Goal: Book appointment/travel/reservation

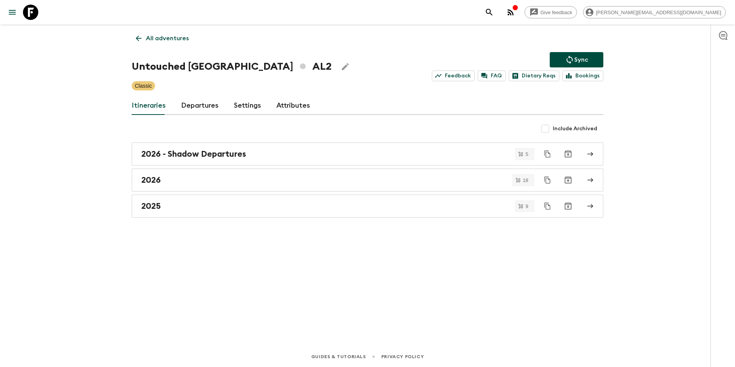
click at [150, 38] on p "All adventures" at bounding box center [167, 38] width 43 height 9
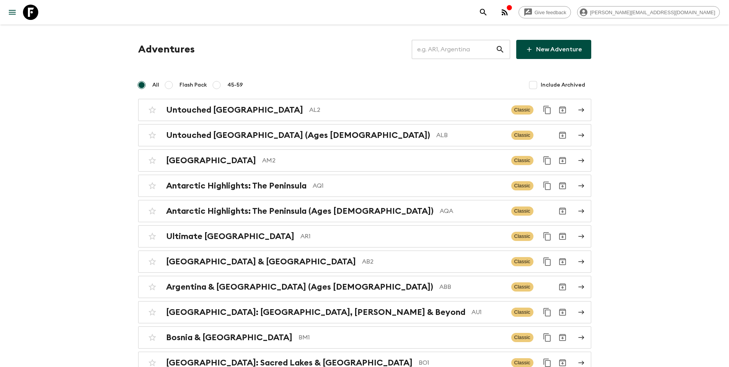
click at [461, 49] on input "text" at bounding box center [454, 49] width 84 height 21
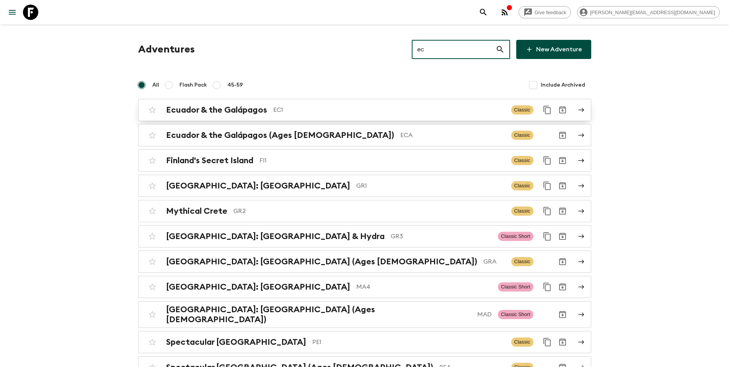
type input "ec"
click at [369, 108] on p "EC1" at bounding box center [389, 109] width 232 height 9
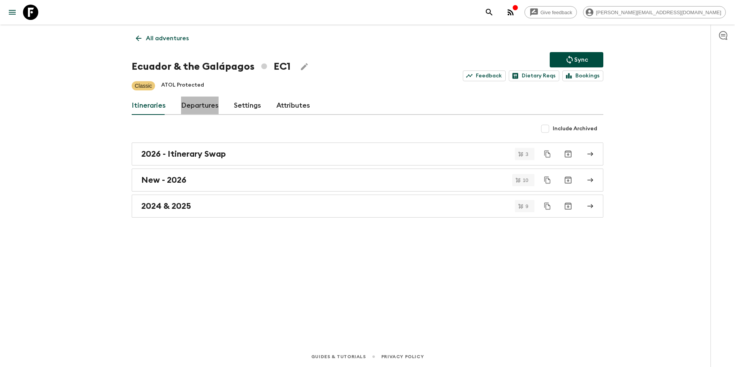
click at [199, 104] on link "Departures" at bounding box center [200, 105] width 38 height 18
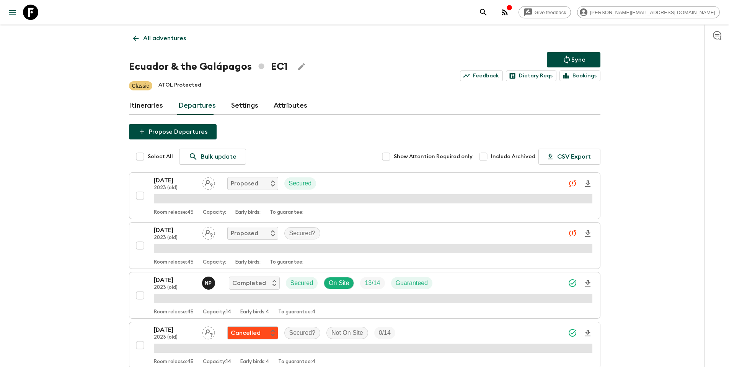
scroll to position [594, 0]
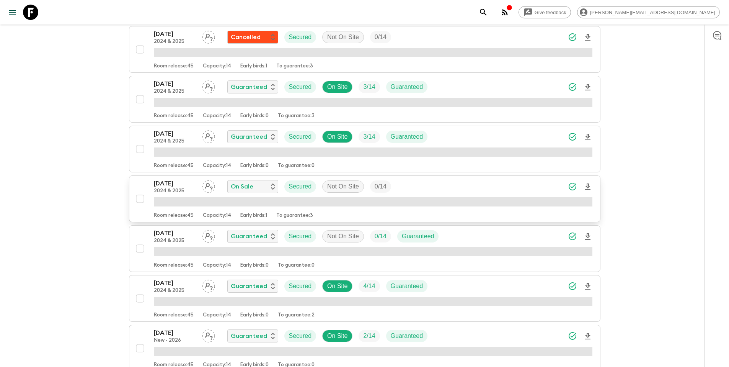
click at [434, 188] on div "[DATE] 2024 & 2025 On Sale Secured Not On Site 0 / 14" at bounding box center [373, 186] width 439 height 15
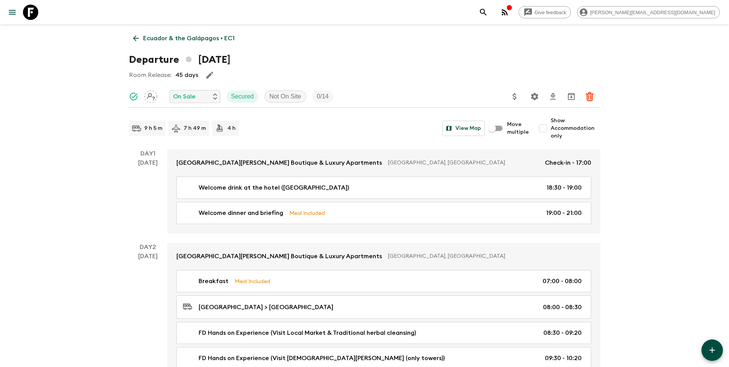
click at [548, 127] on input "Show Accommodation only" at bounding box center [543, 128] width 15 height 15
checkbox input "true"
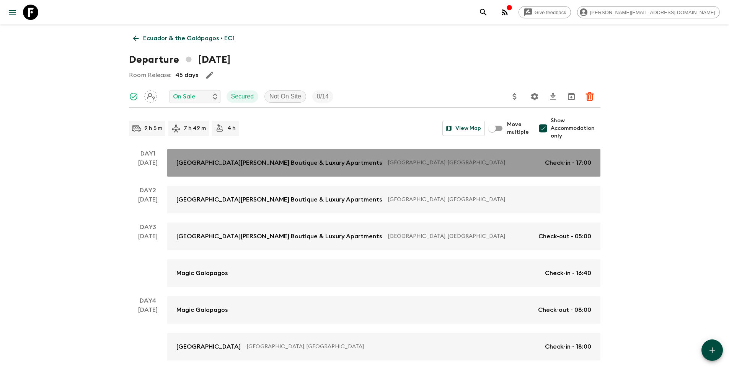
click at [393, 162] on p "[GEOGRAPHIC_DATA], [GEOGRAPHIC_DATA]" at bounding box center [463, 163] width 151 height 8
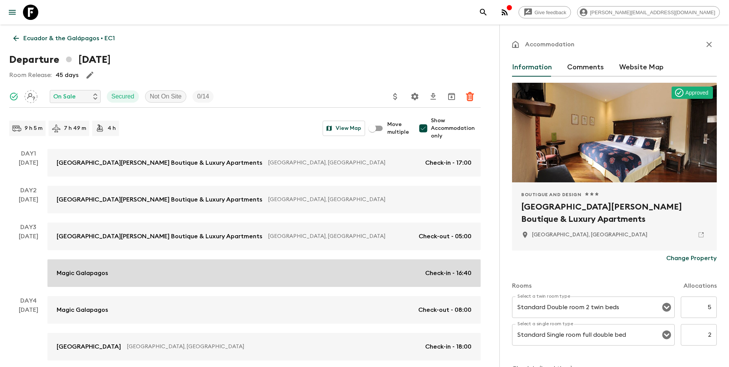
click at [238, 268] on div "Magic Galapagos Check-in - 16:40" at bounding box center [264, 272] width 415 height 9
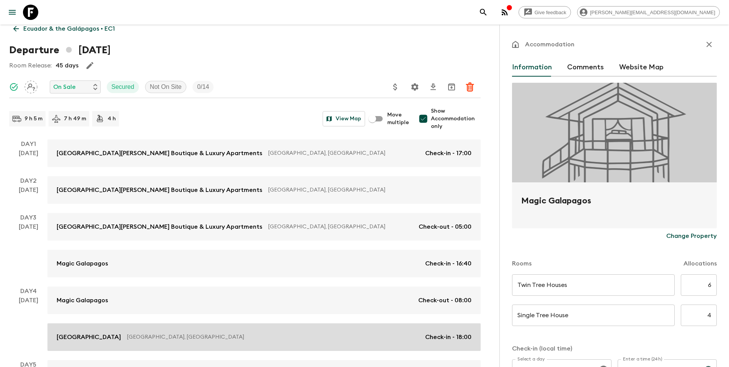
scroll to position [11, 0]
click at [228, 332] on p "[GEOGRAPHIC_DATA], [GEOGRAPHIC_DATA]" at bounding box center [273, 336] width 292 height 8
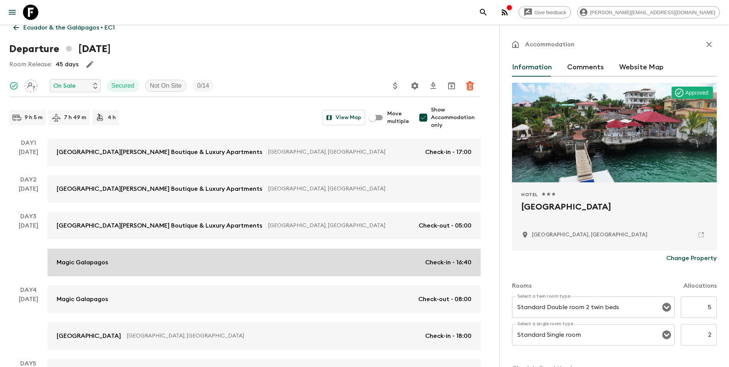
click at [197, 268] on link "Magic Galapagos Check-in - 16:40" at bounding box center [263, 262] width 433 height 28
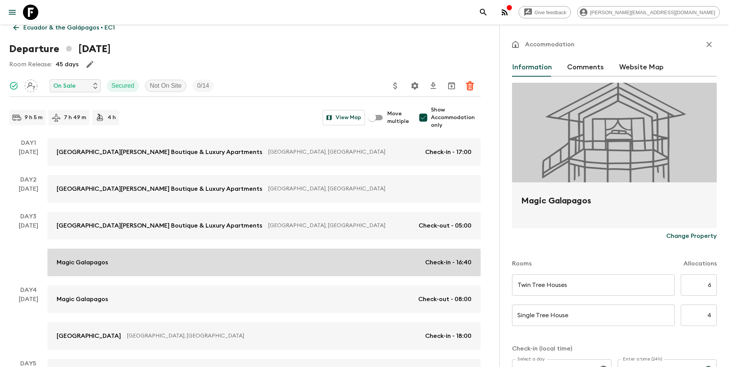
type input "Day 3"
type input "16:40"
type input "Day 4"
type input "08:00"
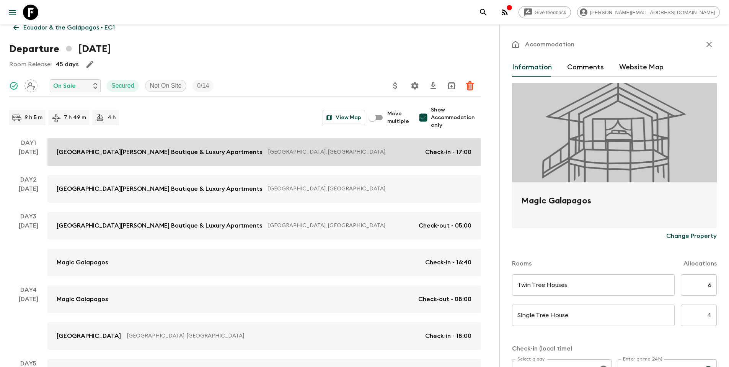
click at [107, 158] on link "[GEOGRAPHIC_DATA][PERSON_NAME] Boutique & Luxury Apartments [GEOGRAPHIC_DATA], …" at bounding box center [263, 152] width 433 height 28
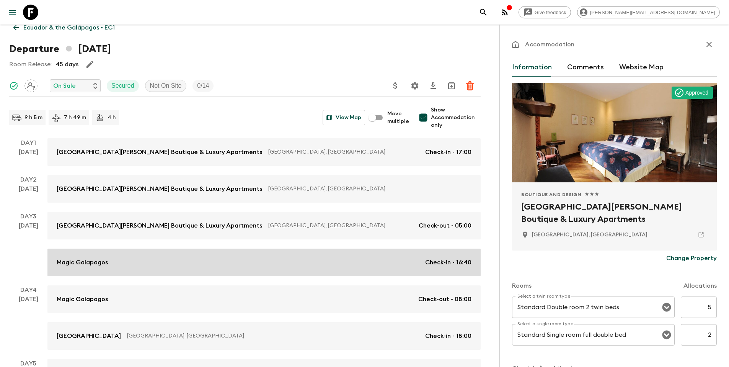
click at [83, 264] on p "Magic Galapagos" at bounding box center [82, 262] width 51 height 9
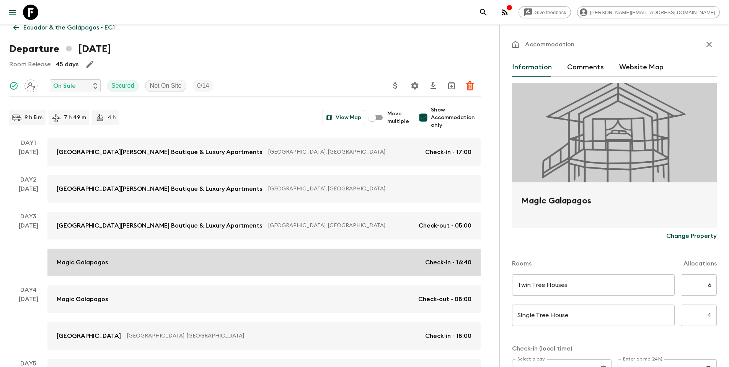
type input "Day 3"
type input "16:40"
type input "Day 4"
type input "08:00"
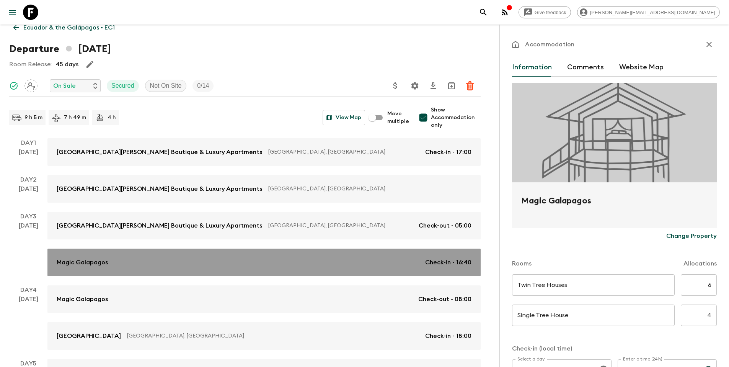
click at [178, 268] on link "Magic Galapagos Check-in - 16:40" at bounding box center [263, 262] width 433 height 28
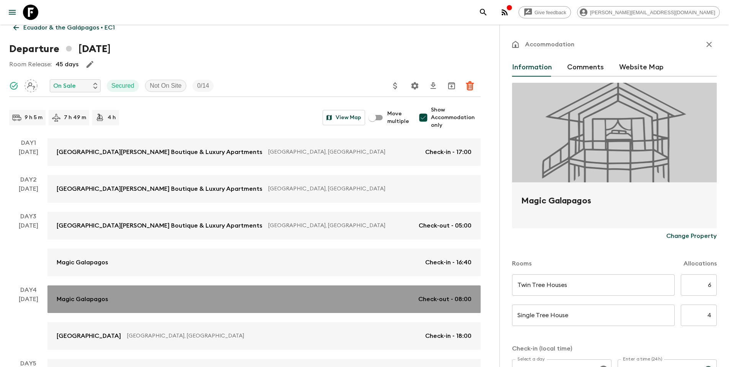
click at [171, 299] on div "Magic Galapagos Check-out - 08:00" at bounding box center [264, 298] width 415 height 9
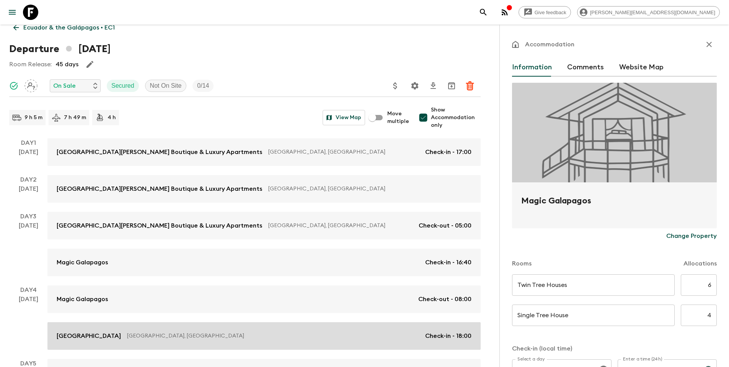
click at [173, 335] on p "[GEOGRAPHIC_DATA], [GEOGRAPHIC_DATA]" at bounding box center [273, 336] width 292 height 8
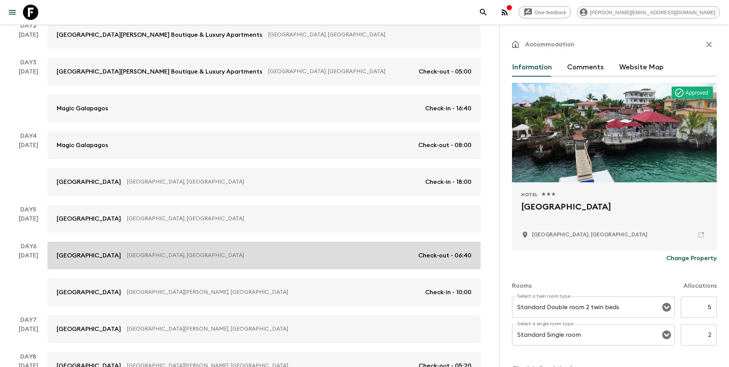
scroll to position [192, 0]
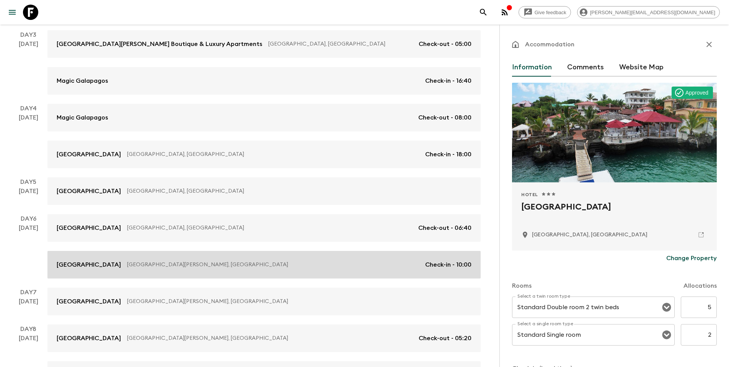
click at [197, 268] on p "[GEOGRAPHIC_DATA][PERSON_NAME], [GEOGRAPHIC_DATA]" at bounding box center [273, 265] width 292 height 8
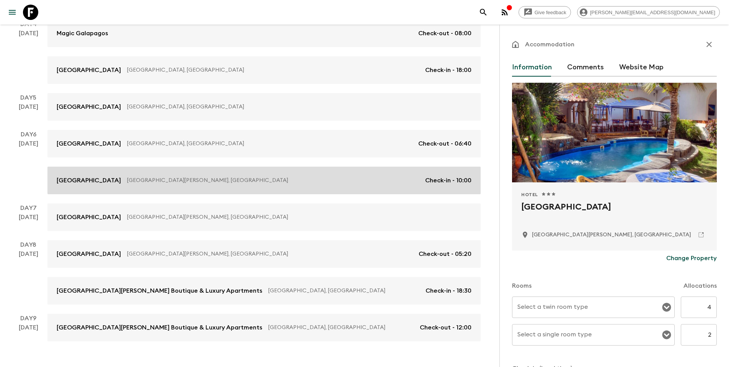
scroll to position [293, 0]
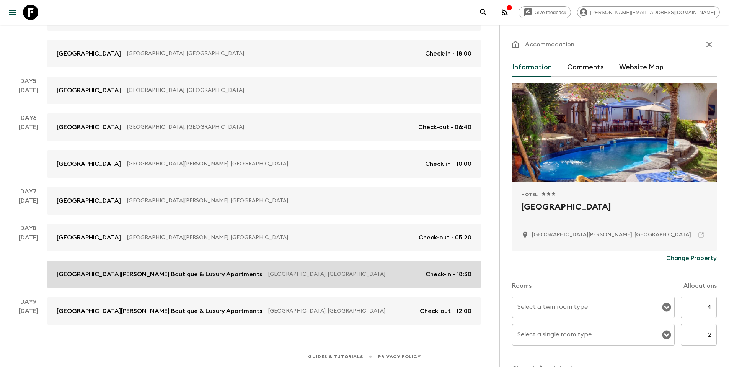
click at [212, 275] on p "[GEOGRAPHIC_DATA][PERSON_NAME] Boutique & Luxury Apartments" at bounding box center [160, 274] width 206 height 9
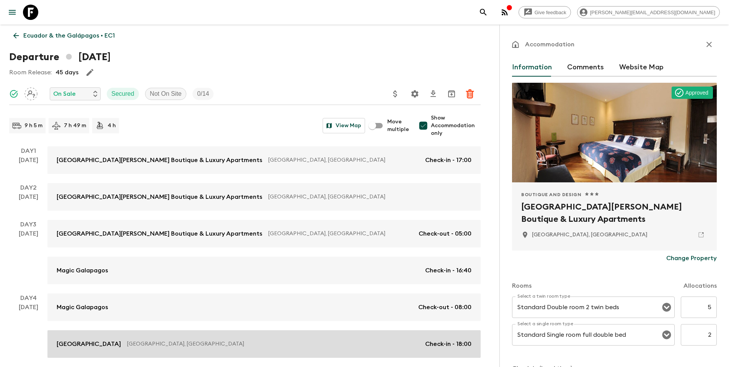
scroll to position [5, 0]
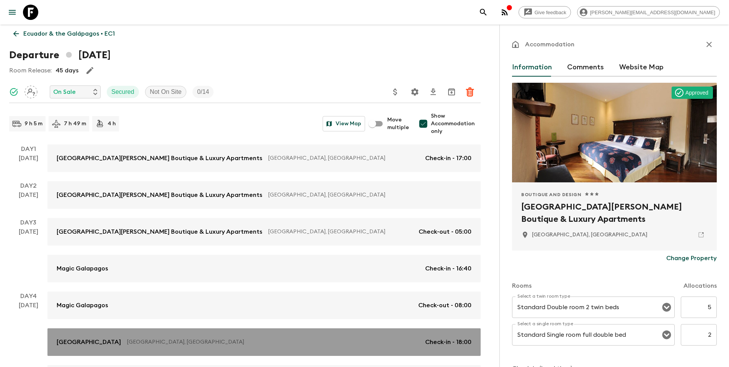
click at [144, 343] on p "[GEOGRAPHIC_DATA], [GEOGRAPHIC_DATA]" at bounding box center [273, 342] width 292 height 8
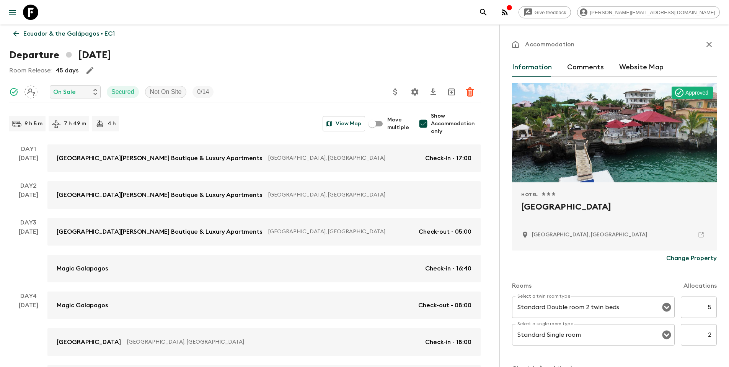
click at [72, 36] on p "Ecuador & the Galápagos • EC1" at bounding box center [68, 33] width 91 height 9
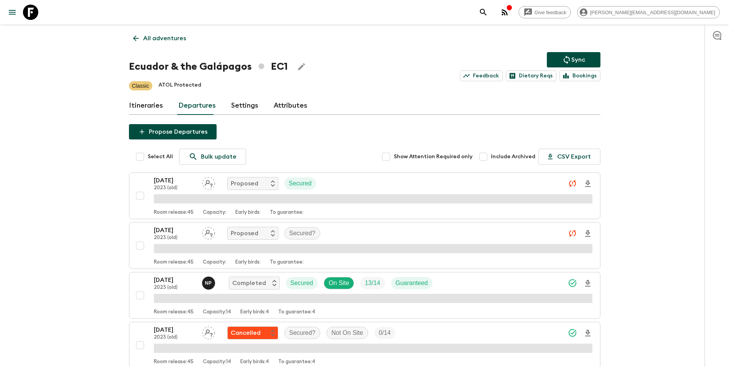
scroll to position [644, 0]
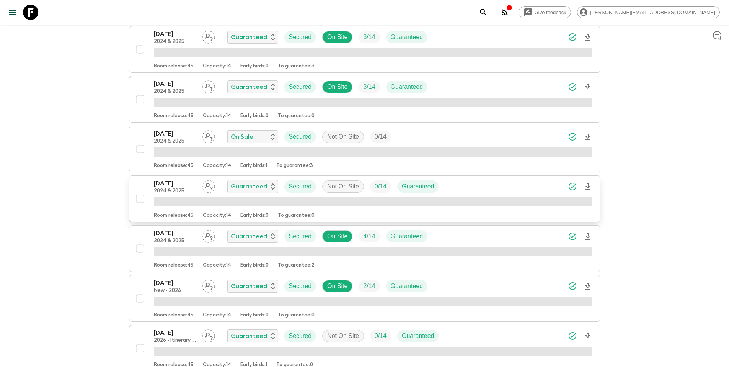
click at [454, 187] on div "[DATE] 2024 & 2025 Guaranteed Secured Not On Site 0 / 14 Guaranteed" at bounding box center [373, 186] width 439 height 15
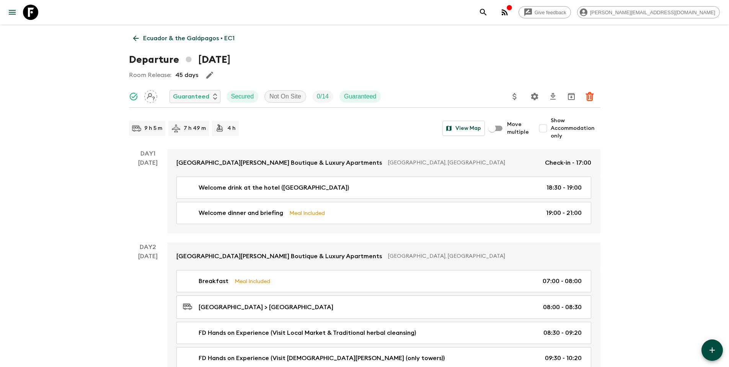
click at [569, 131] on span "Show Accommodation only" at bounding box center [576, 128] width 50 height 23
click at [551, 131] on input "Show Accommodation only" at bounding box center [543, 128] width 15 height 15
checkbox input "true"
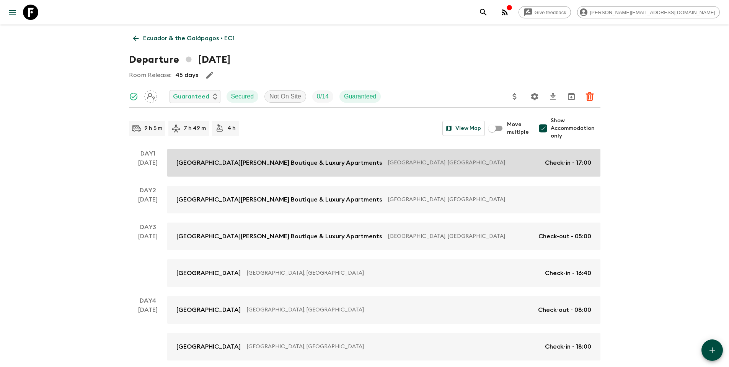
click at [248, 160] on p "[GEOGRAPHIC_DATA][PERSON_NAME] Boutique & Luxury Apartments" at bounding box center [279, 162] width 206 height 9
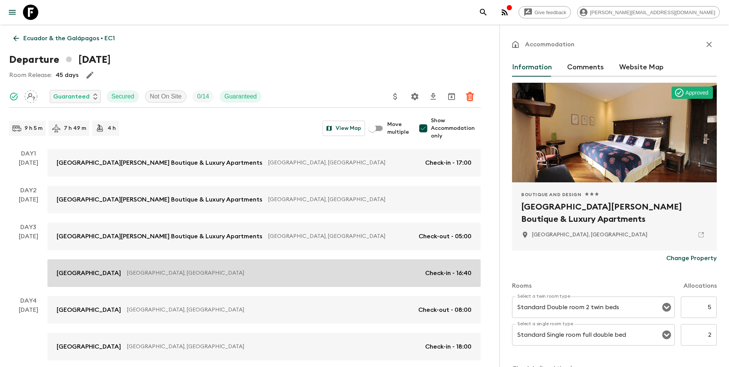
click at [179, 274] on p "[GEOGRAPHIC_DATA], [GEOGRAPHIC_DATA]" at bounding box center [273, 273] width 292 height 8
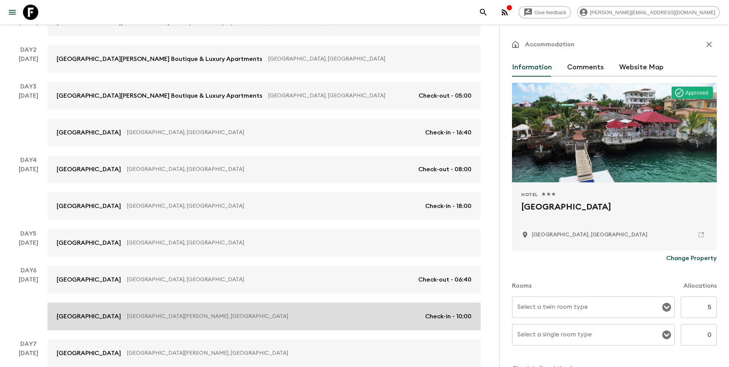
scroll to position [160, 0]
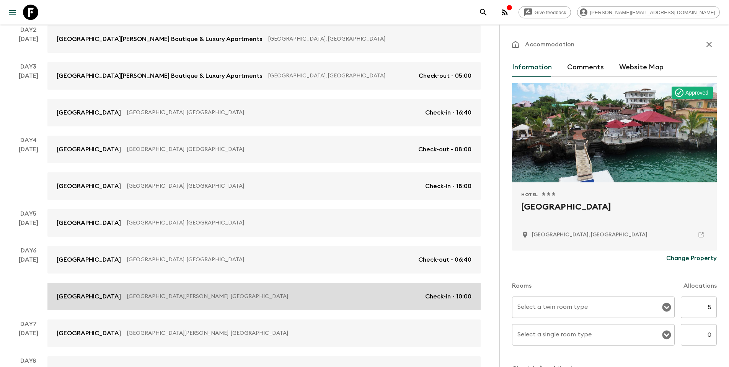
click at [149, 295] on div "[GEOGRAPHIC_DATA][PERSON_NAME], [GEOGRAPHIC_DATA] Check-in - 10:00" at bounding box center [264, 296] width 415 height 9
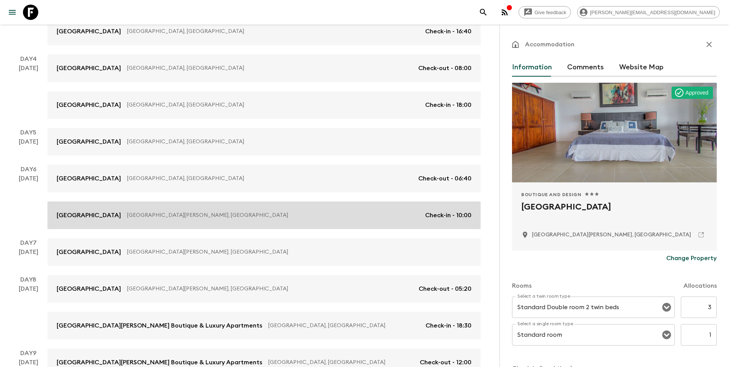
scroll to position [242, 0]
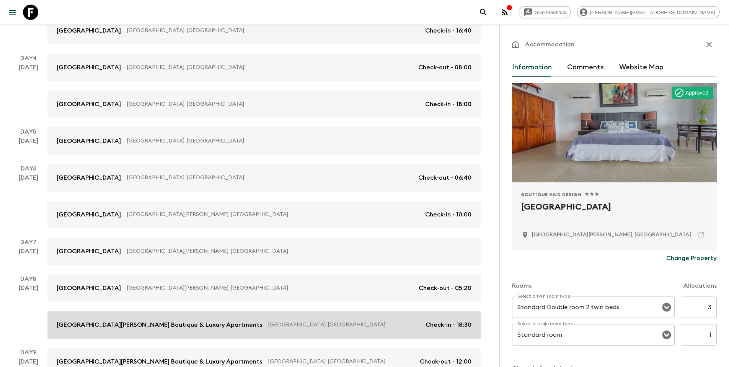
click at [187, 322] on p "[GEOGRAPHIC_DATA][PERSON_NAME] Boutique & Luxury Apartments" at bounding box center [160, 324] width 206 height 9
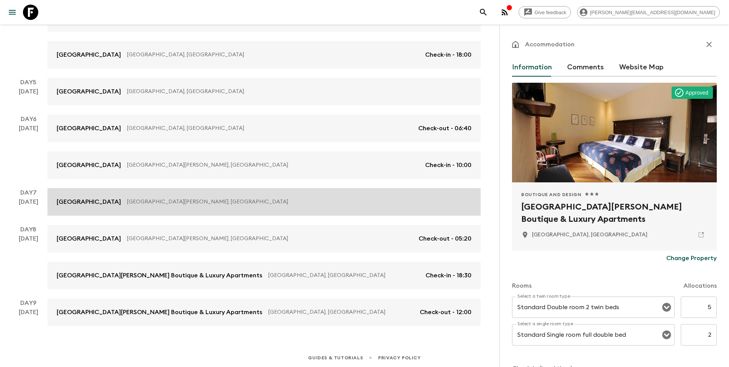
scroll to position [291, 0]
